Goal: Communication & Community: Answer question/provide support

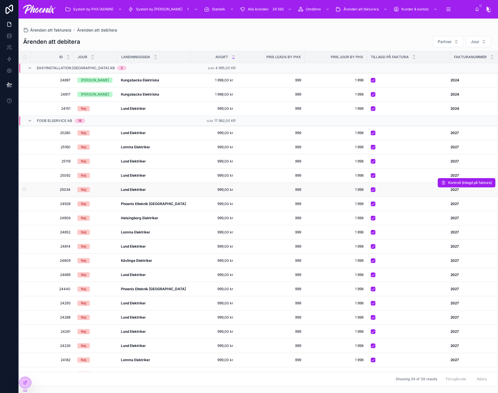
click at [110, 195] on td "Nej" at bounding box center [95, 190] width 43 height 14
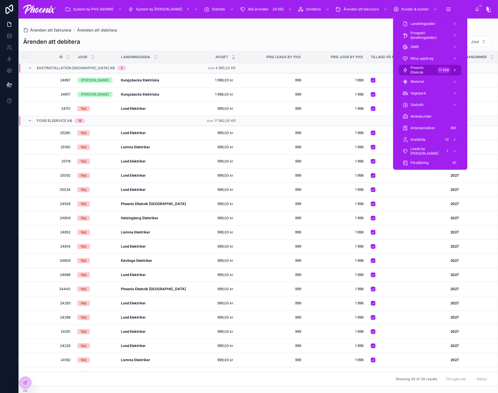
click at [432, 65] on span "Phoenix Elteknik" at bounding box center [422, 69] width 24 height 9
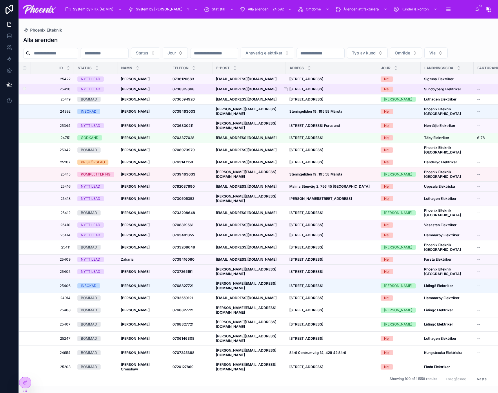
click at [323, 91] on strong "[STREET_ADDRESS]" at bounding box center [306, 89] width 34 height 4
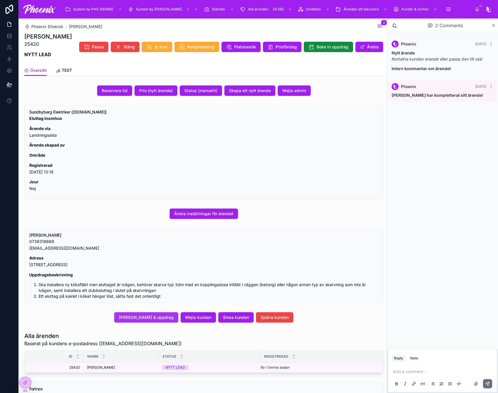
click at [137, 318] on span "[PERSON_NAME] & uppdrag" at bounding box center [146, 318] width 55 height 6
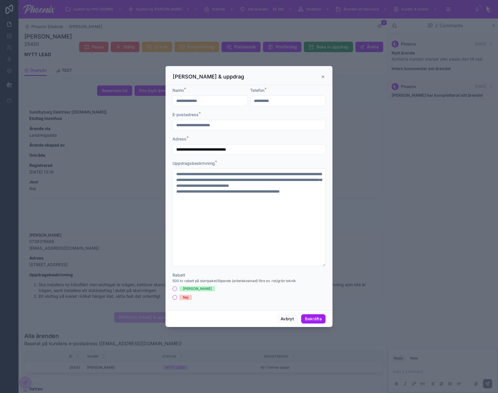
drag, startPoint x: 178, startPoint y: 103, endPoint x: 175, endPoint y: 104, distance: 3.9
click at [175, 104] on input "**********" at bounding box center [210, 101] width 75 height 8
click at [187, 100] on input "**********" at bounding box center [210, 101] width 75 height 8
type input "**********"
click at [312, 320] on button "Bekräfta" at bounding box center [313, 318] width 24 height 9
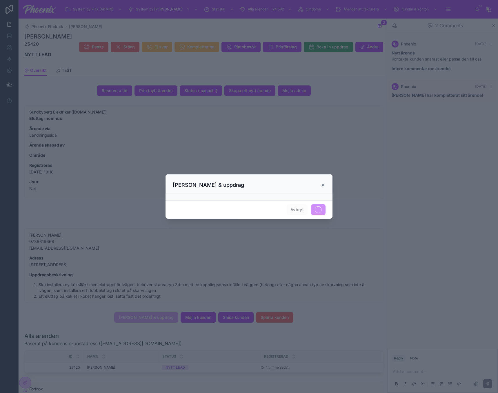
click at [326, 183] on div "[PERSON_NAME] & uppdrag" at bounding box center [248, 183] width 167 height 19
click at [325, 183] on icon at bounding box center [322, 185] width 5 height 5
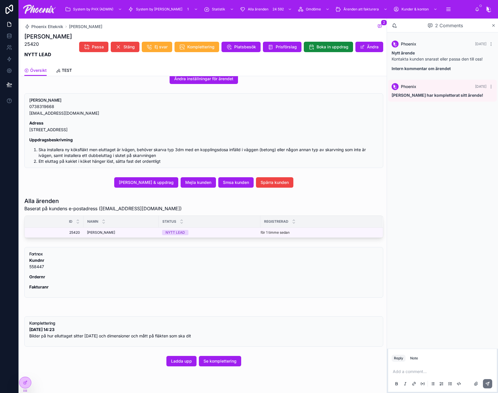
scroll to position [148, 0]
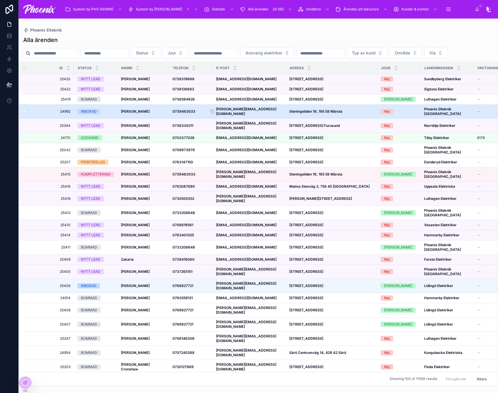
click at [231, 116] on strong "[PERSON_NAME][EMAIL_ADDRESS][DOMAIN_NAME]" at bounding box center [246, 111] width 60 height 9
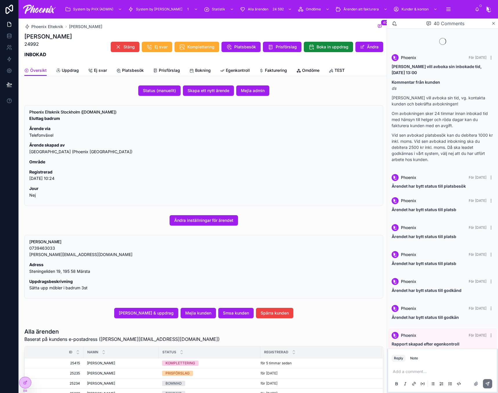
scroll to position [453, 0]
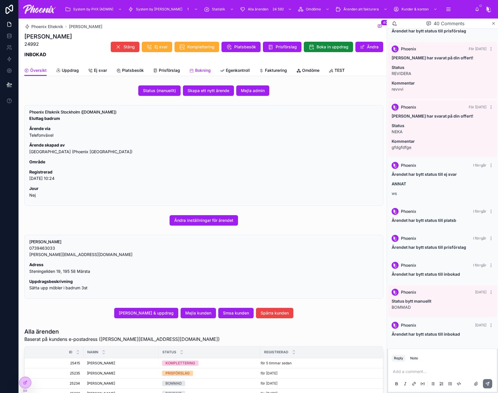
click at [200, 66] on link "Bokning" at bounding box center [199, 71] width 21 height 12
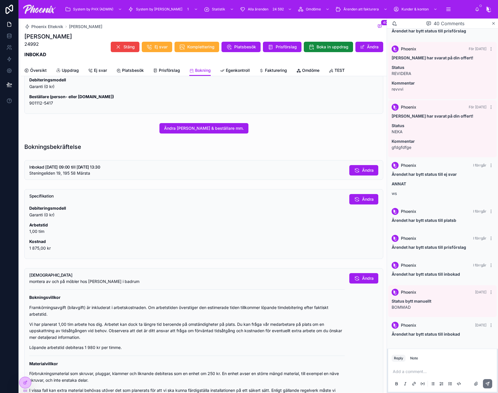
scroll to position [58, 0]
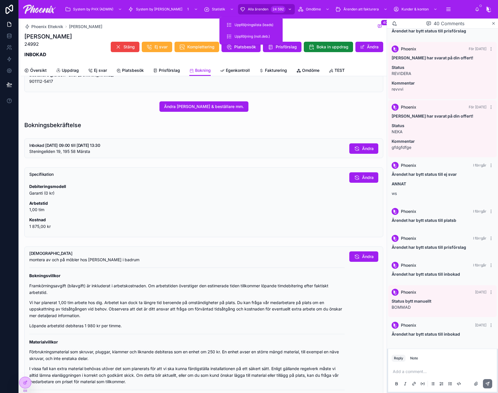
click at [251, 8] on span "Alla ärenden" at bounding box center [258, 9] width 21 height 5
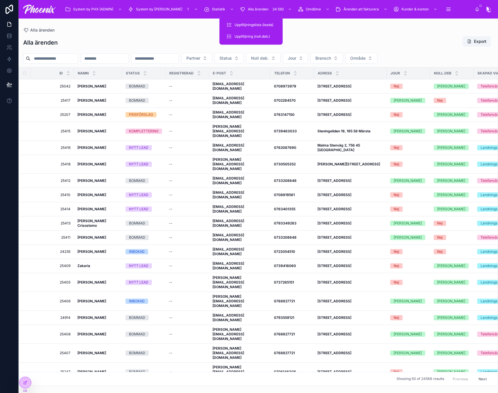
click at [72, 57] on input "text" at bounding box center [53, 58] width 47 height 8
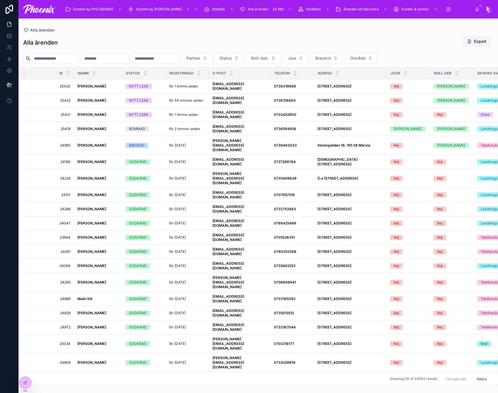
paste input "**********"
type input "**********"
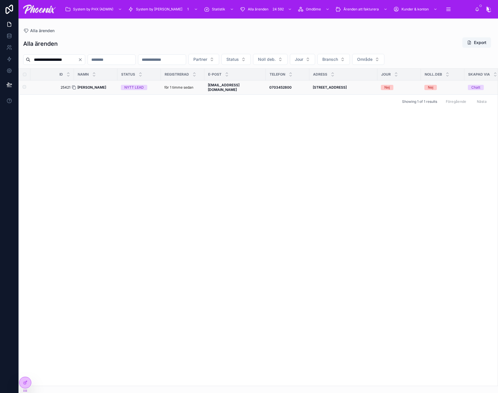
click at [76, 86] on div at bounding box center [76, 87] width 9 height 5
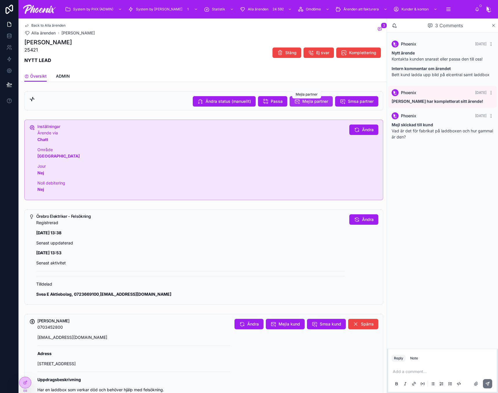
click at [323, 105] on button "Mejla partner" at bounding box center [310, 101] width 43 height 10
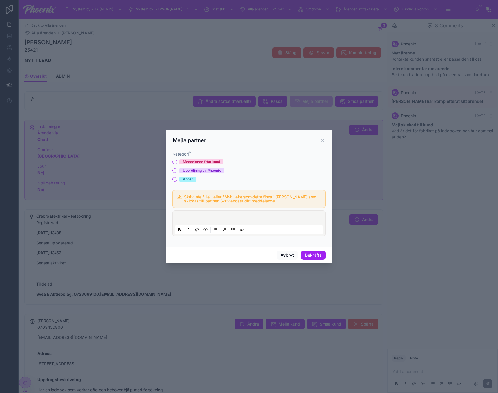
click at [206, 161] on div "Meddelande från kund" at bounding box center [201, 161] width 37 height 5
click at [177, 161] on button "Meddelande från kund" at bounding box center [174, 162] width 5 height 5
click at [230, 216] on div at bounding box center [248, 223] width 149 height 22
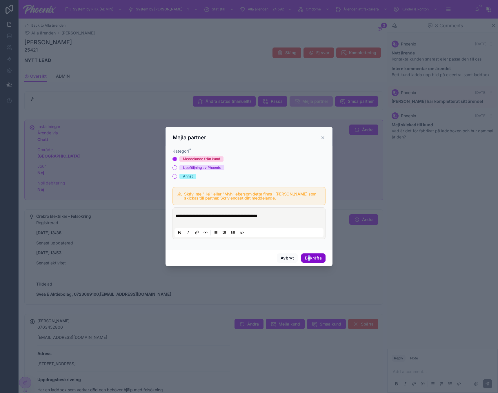
click at [309, 261] on div "Avbryt Bekräfta" at bounding box center [248, 258] width 167 height 17
click at [311, 259] on button "Bekräfta" at bounding box center [313, 257] width 24 height 9
